Goal: Transaction & Acquisition: Obtain resource

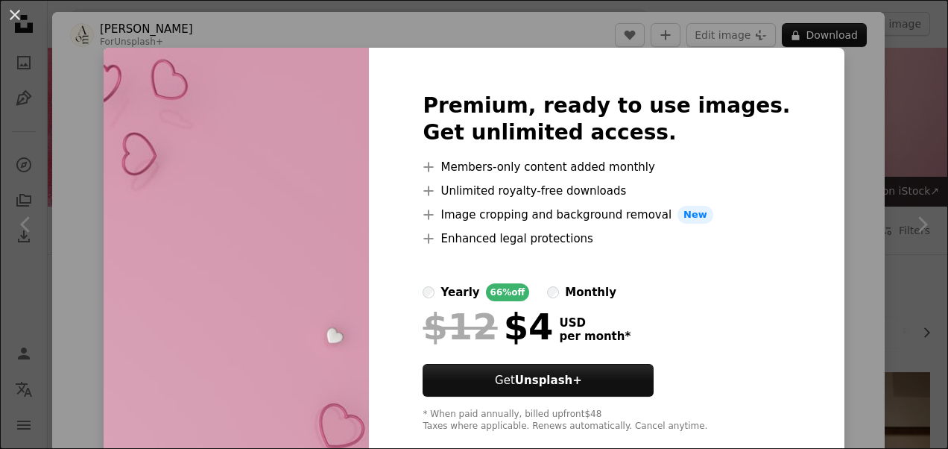
scroll to position [951, 0]
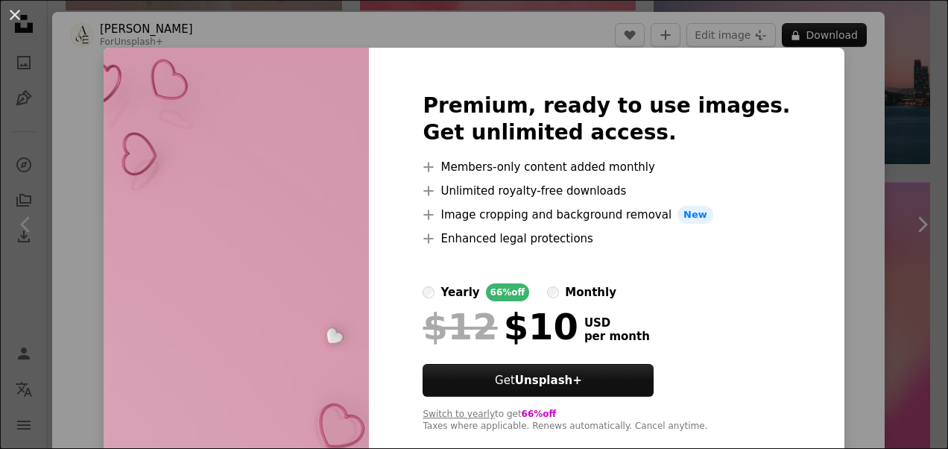
click at [459, 297] on label "yearly 66% off" at bounding box center [476, 292] width 107 height 18
drag, startPoint x: 937, startPoint y: 74, endPoint x: 934, endPoint y: 125, distance: 51.5
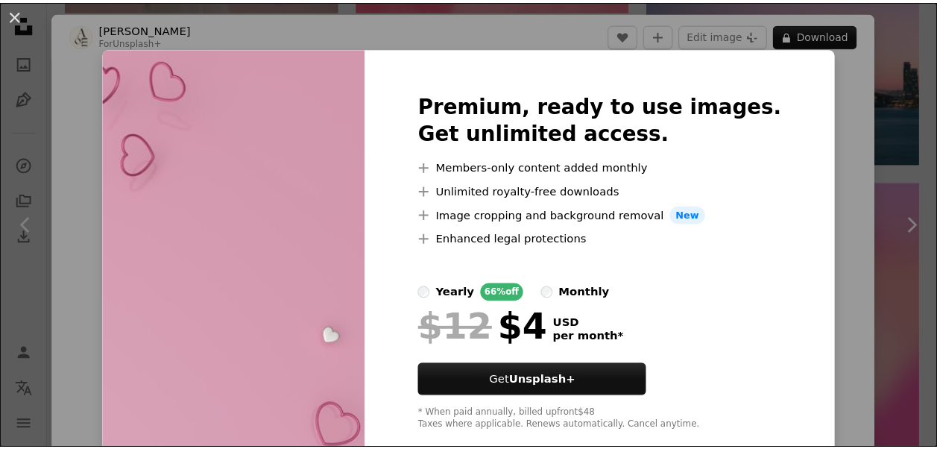
scroll to position [30, 0]
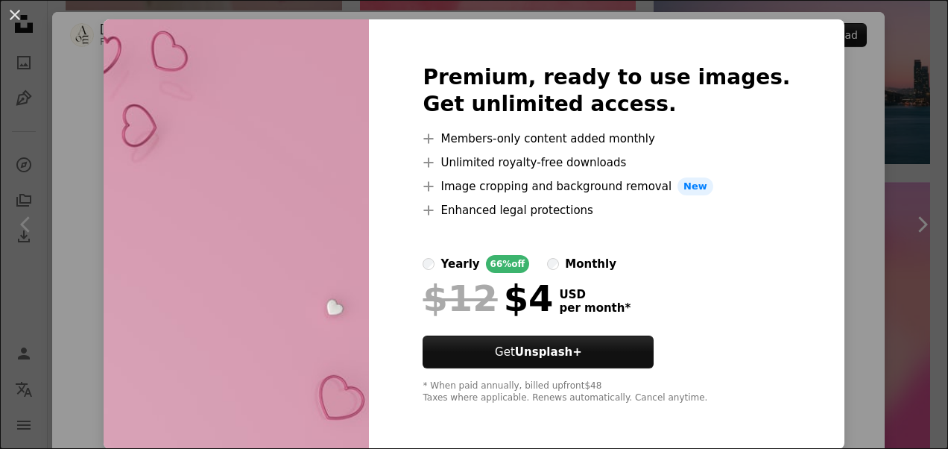
click at [798, 218] on div "Premium, ready to use images. Get unlimited access. A plus sign Members-only co…" at bounding box center [606, 233] width 475 height 429
click at [820, 210] on div "An X shape Premium, ready to use images. Get unlimited access. A plus sign Memb…" at bounding box center [474, 224] width 948 height 449
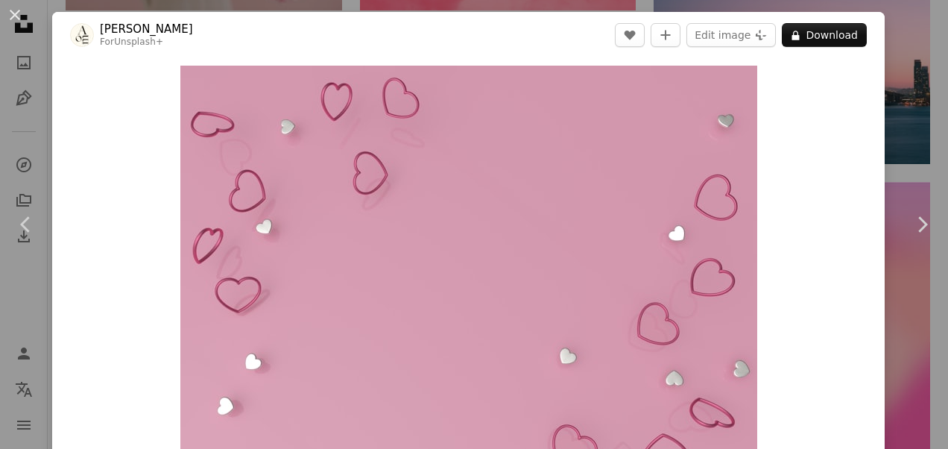
click at [820, 210] on div "Zoom in" at bounding box center [468, 282] width 833 height 448
click at [731, 44] on button "Edit image Plus sign for Unsplash+" at bounding box center [731, 35] width 89 height 24
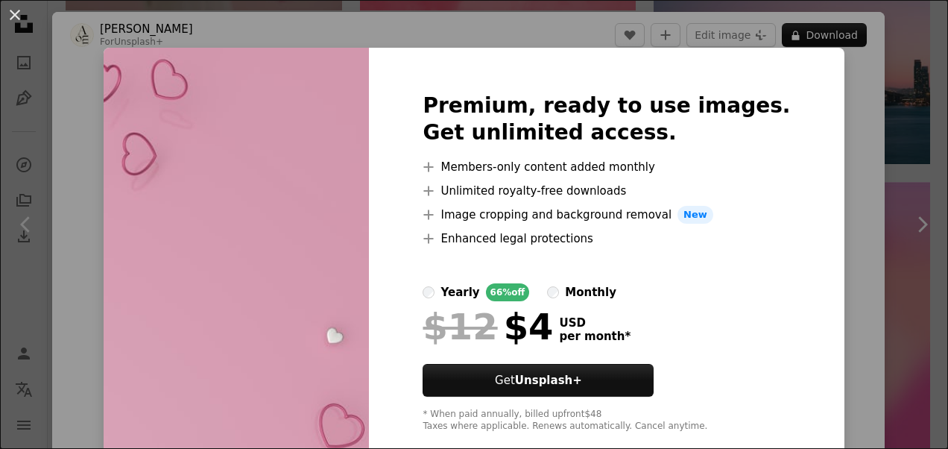
click at [303, 198] on img at bounding box center [236, 262] width 265 height 429
click at [854, 86] on div "An X shape Premium, ready to use images. Get unlimited access. A plus sign Memb…" at bounding box center [474, 224] width 948 height 449
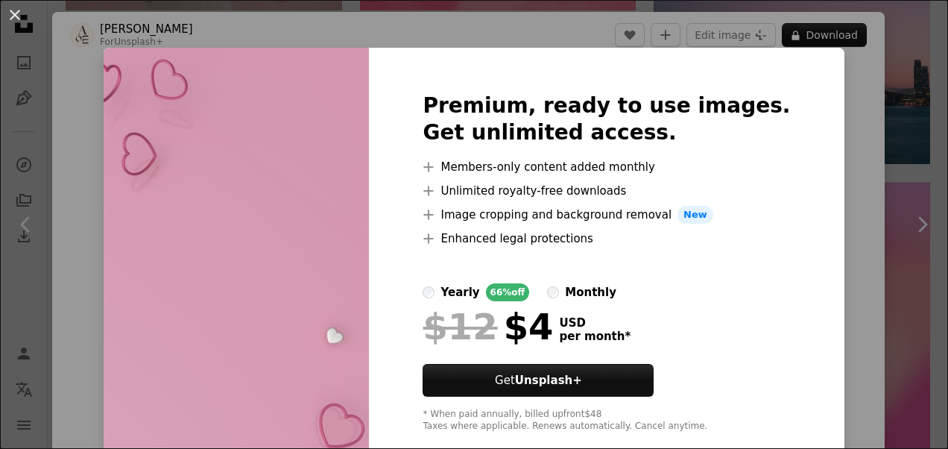
click at [854, 86] on div "Zoom in" at bounding box center [468, 282] width 833 height 448
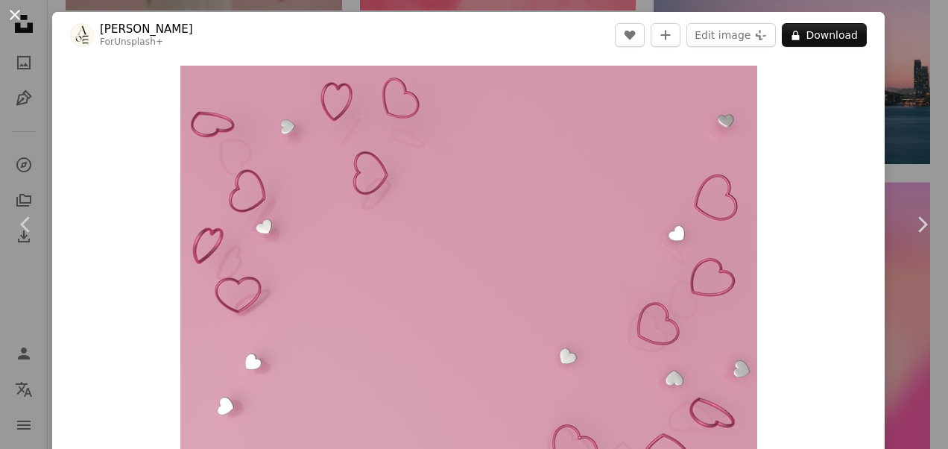
click at [16, 16] on button "An X shape" at bounding box center [15, 15] width 18 height 18
